Goal: Find contact information: Find contact information

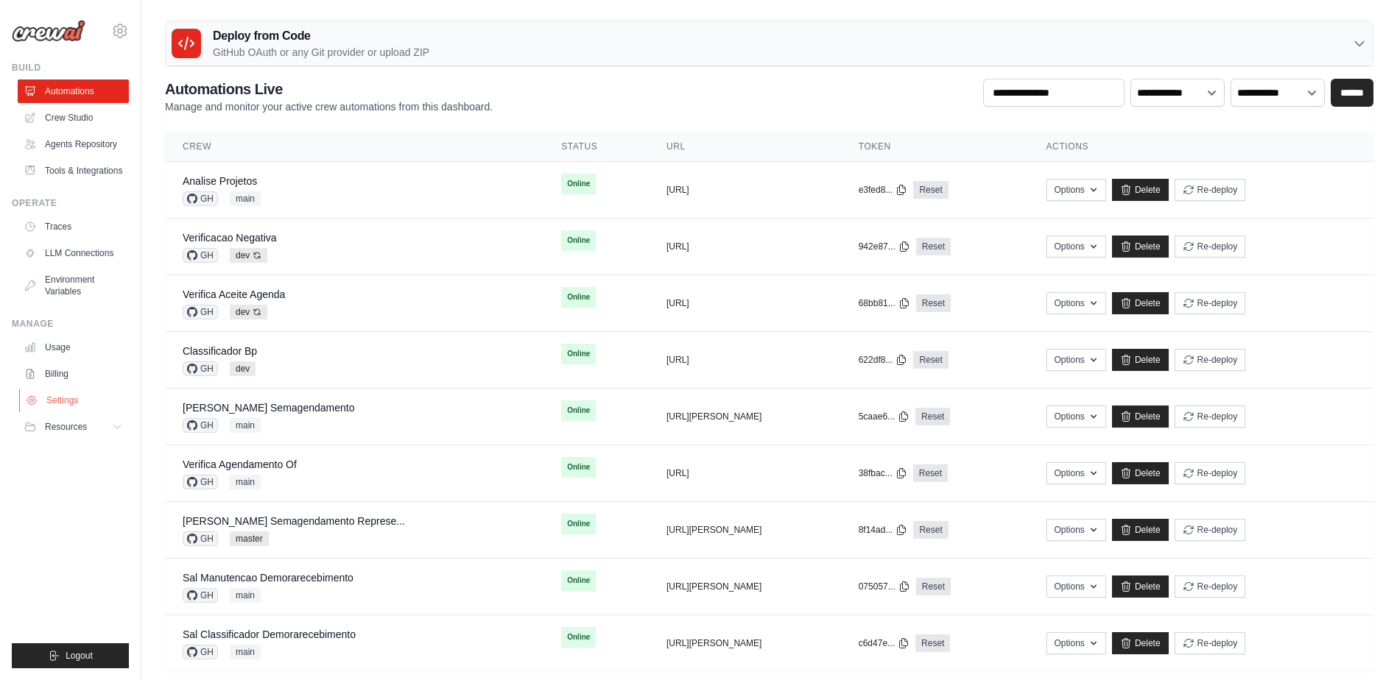
click at [85, 392] on link "Settings" at bounding box center [74, 401] width 111 height 24
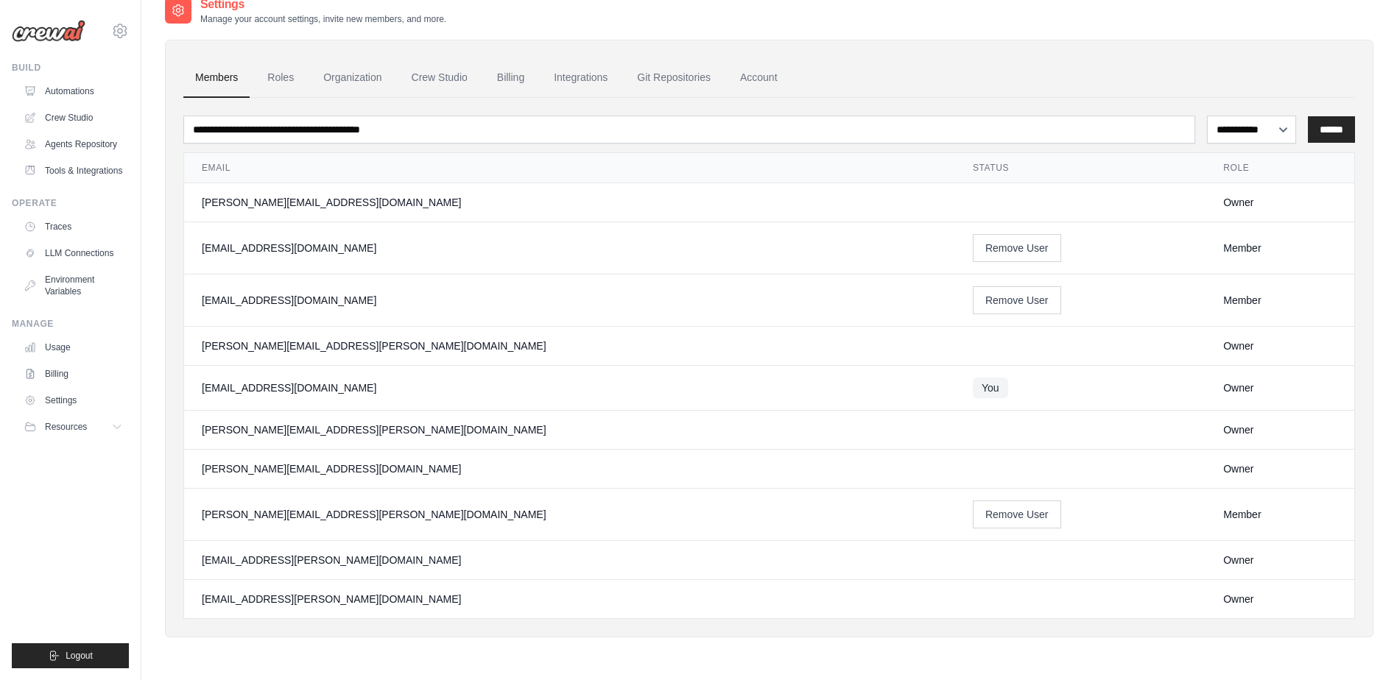
scroll to position [29, 0]
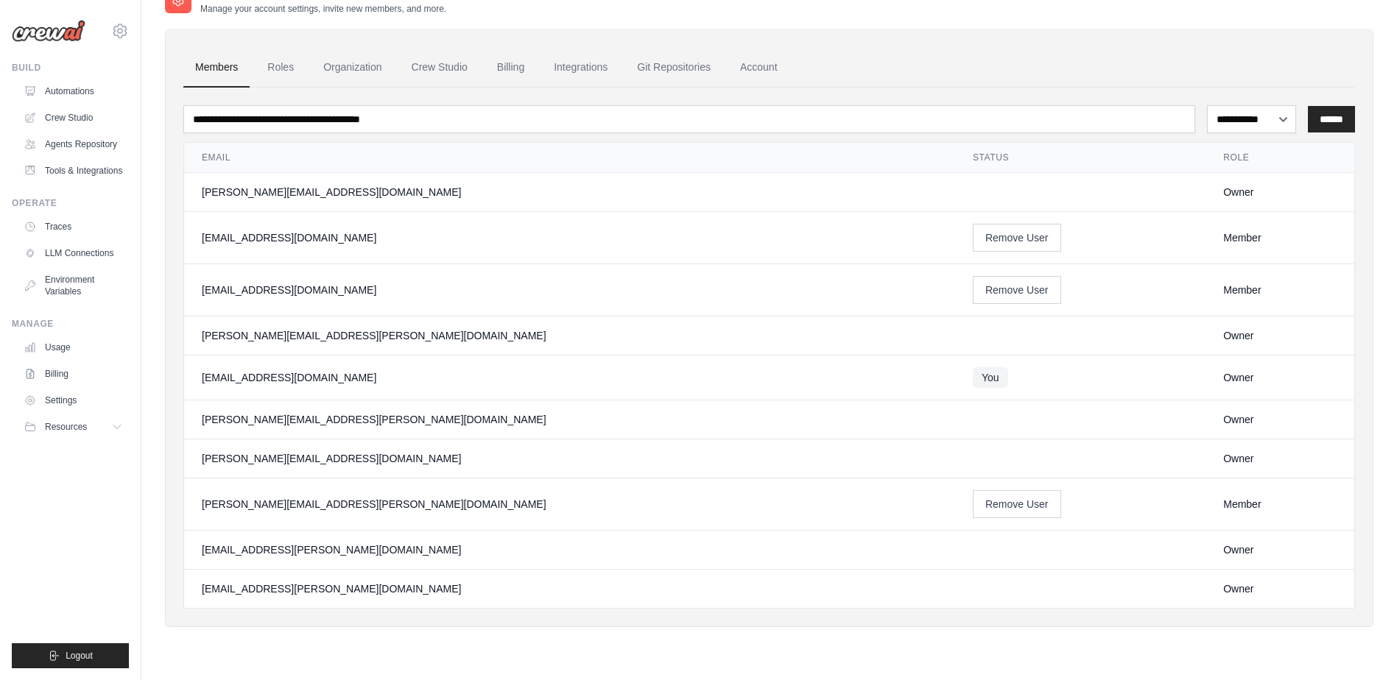
drag, startPoint x: 370, startPoint y: 593, endPoint x: 197, endPoint y: 598, distance: 172.4
click at [197, 598] on td "[EMAIL_ADDRESS][PERSON_NAME][DOMAIN_NAME]" at bounding box center [569, 589] width 771 height 39
copy div "[EMAIL_ADDRESS][PERSON_NAME][DOMAIN_NAME]"
drag, startPoint x: 390, startPoint y: 454, endPoint x: 198, endPoint y: 458, distance: 192.2
click at [198, 458] on td "[PERSON_NAME][EMAIL_ADDRESS][DOMAIN_NAME]" at bounding box center [569, 459] width 771 height 39
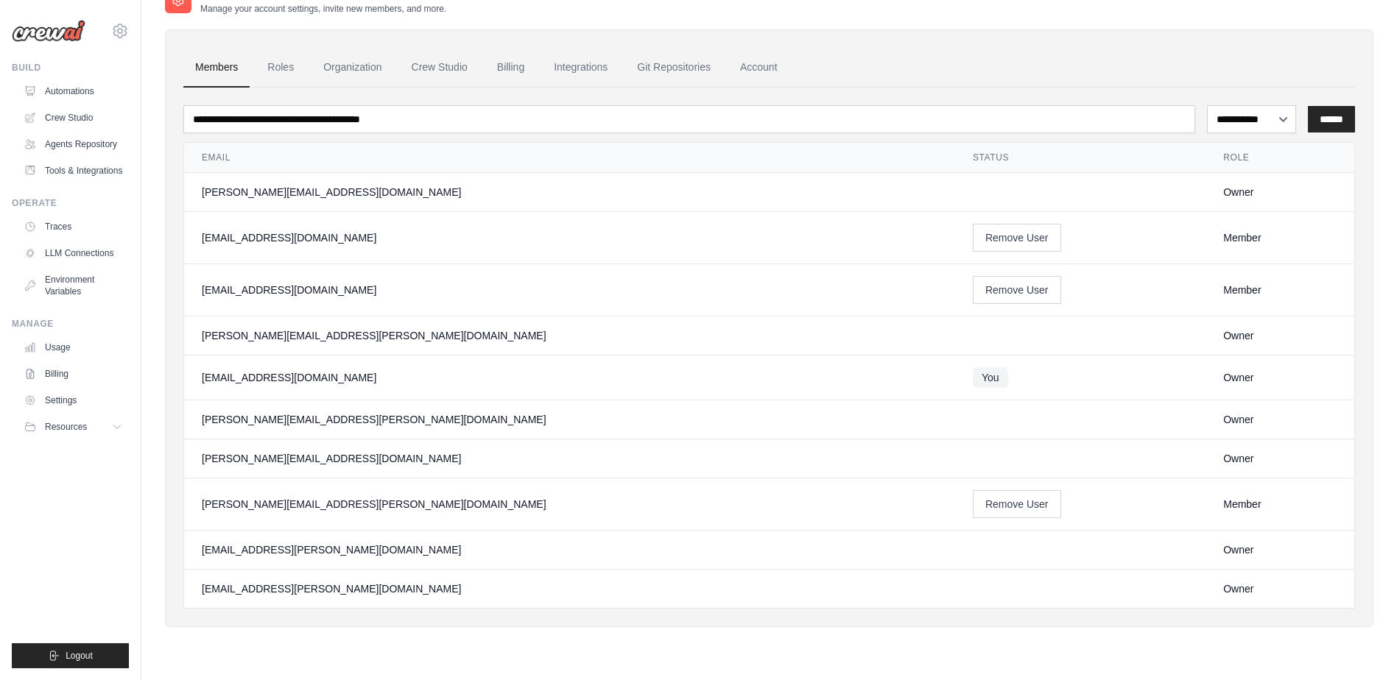
copy div "[PERSON_NAME][EMAIL_ADDRESS][DOMAIN_NAME]"
drag, startPoint x: 391, startPoint y: 413, endPoint x: 200, endPoint y: 416, distance: 190.7
click at [200, 416] on td "[PERSON_NAME][EMAIL_ADDRESS][PERSON_NAME][DOMAIN_NAME]" at bounding box center [569, 420] width 771 height 39
copy div "[PERSON_NAME][EMAIL_ADDRESS][PERSON_NAME][DOMAIN_NAME]"
